Goal: Ask a question

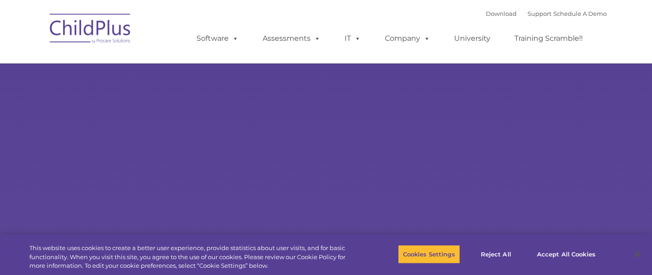
select select "MEDIUM"
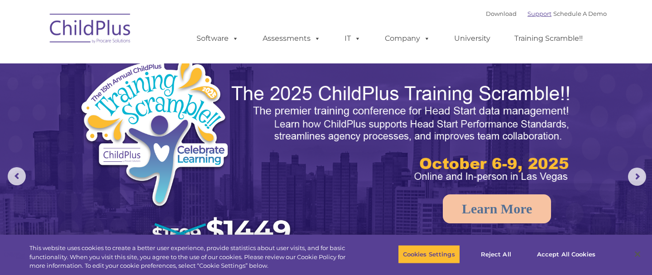
click at [529, 14] on link "Support" at bounding box center [540, 13] width 24 height 7
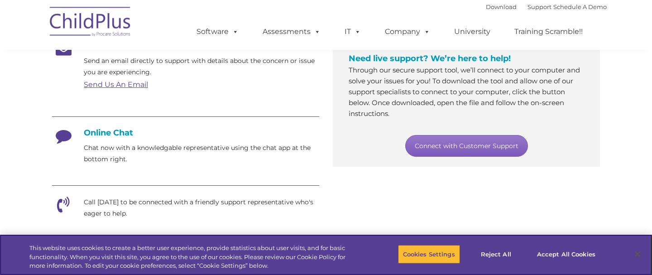
scroll to position [178, 0]
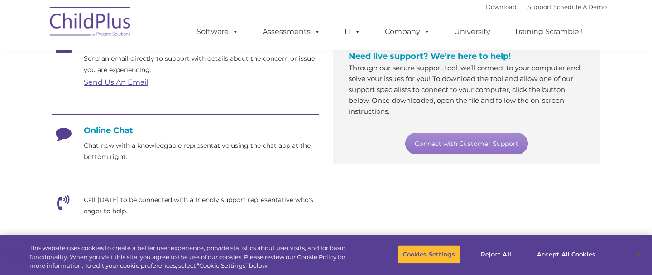
click at [112, 149] on p "Chat now with a knowledgable representative using the chat app at the bottom ri…" at bounding box center [201, 151] width 235 height 23
click at [120, 132] on h4 "Online Chat" at bounding box center [185, 130] width 267 height 10
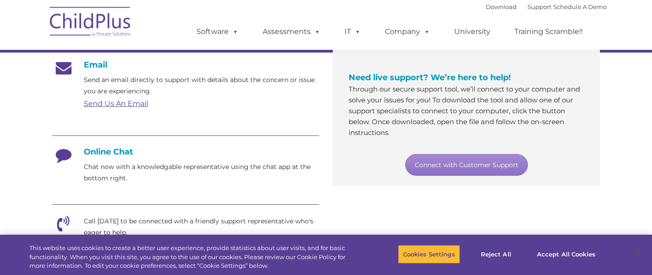
scroll to position [156, 0]
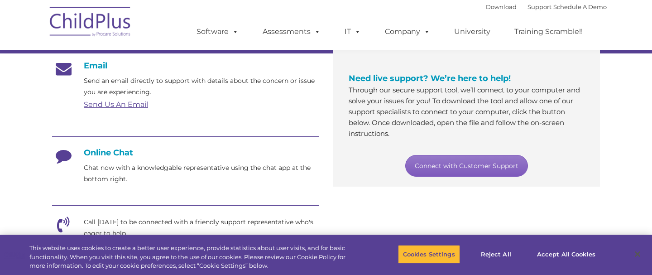
click at [431, 169] on link "Connect with Customer Support" at bounding box center [466, 166] width 123 height 22
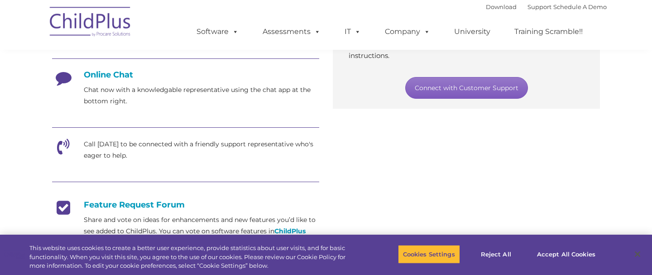
scroll to position [232, 0]
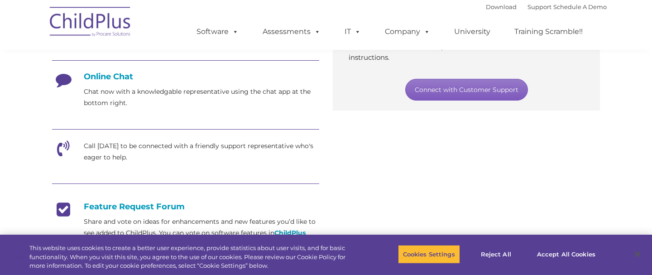
click at [423, 92] on link "Connect with Customer Support" at bounding box center [466, 90] width 123 height 22
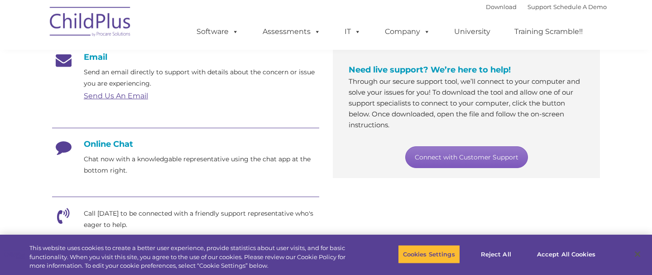
scroll to position [168, 0]
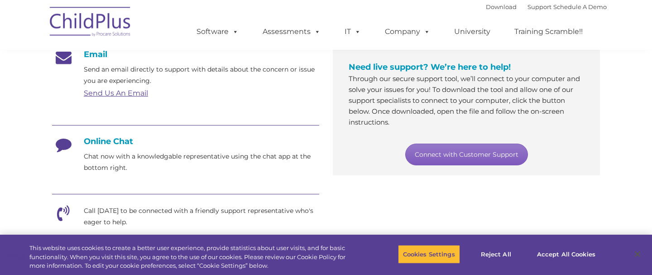
click at [486, 155] on link "Connect with Customer Support" at bounding box center [466, 155] width 123 height 22
